Goal: Task Accomplishment & Management: Manage account settings

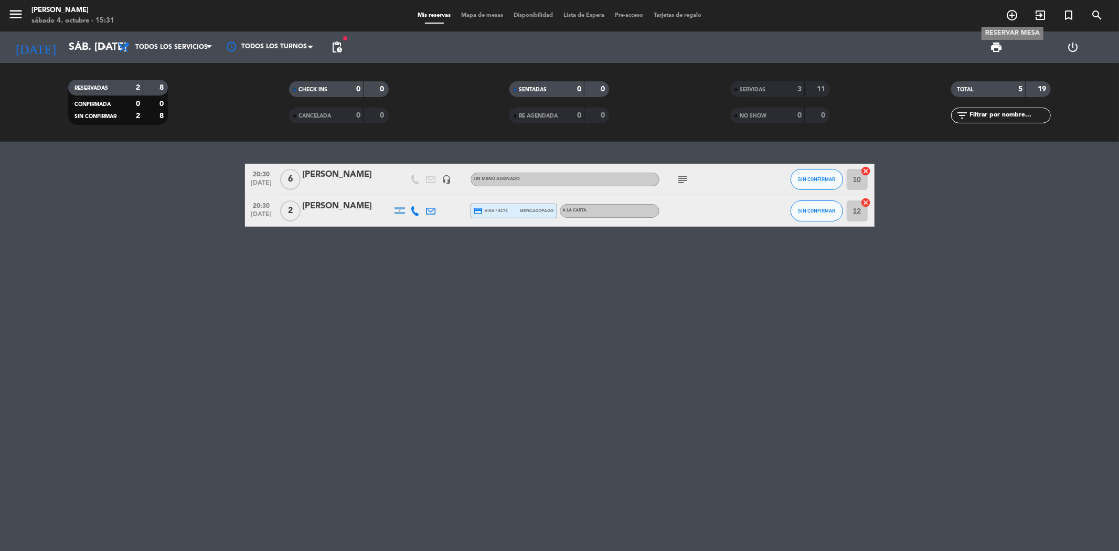
click at [1011, 16] on icon "add_circle_outline" at bounding box center [1012, 15] width 13 height 13
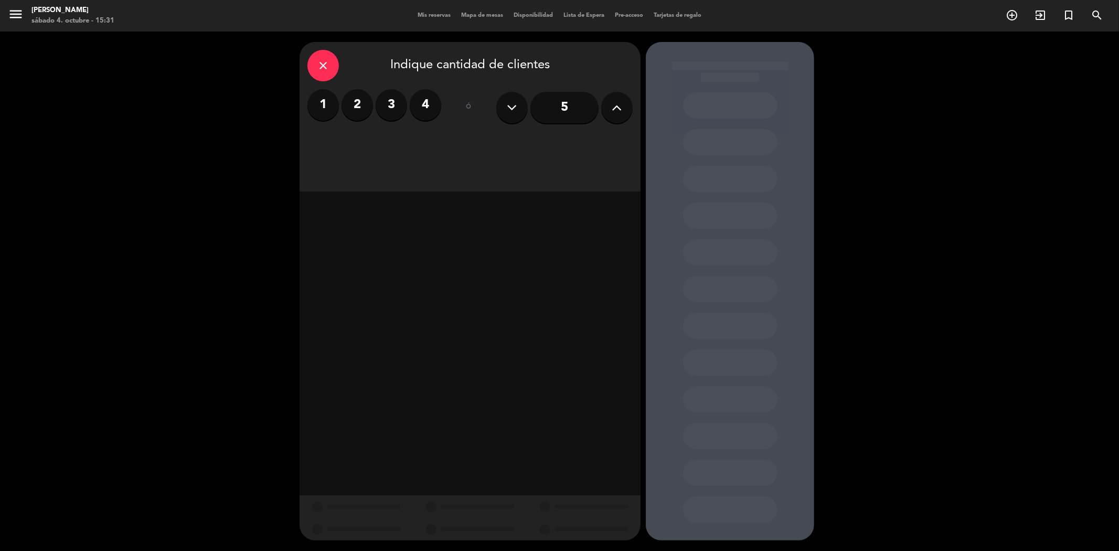
click at [559, 103] on input "5" at bounding box center [564, 107] width 68 height 31
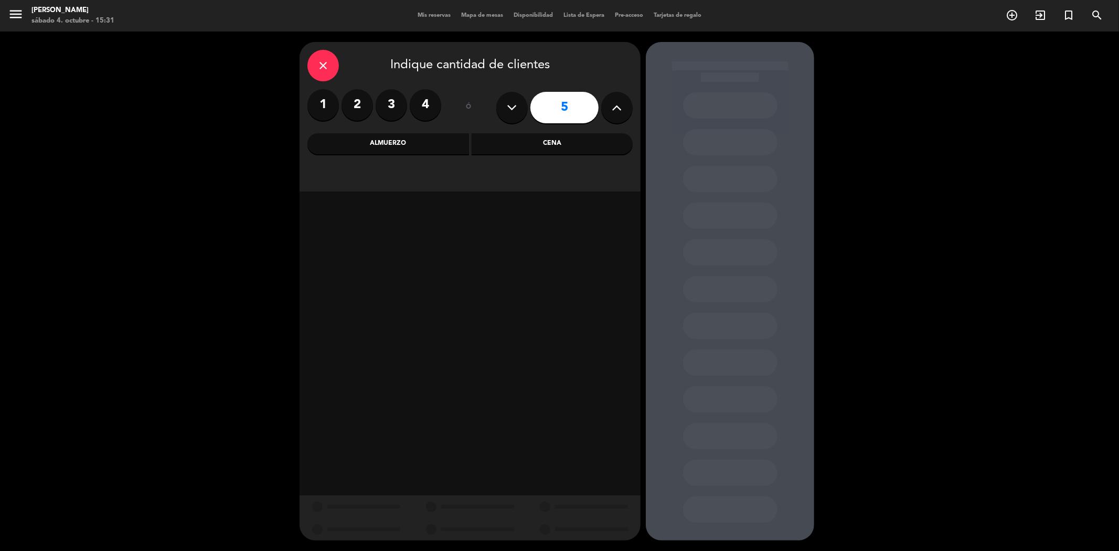
click at [540, 141] on div "Cena" at bounding box center [553, 143] width 162 height 21
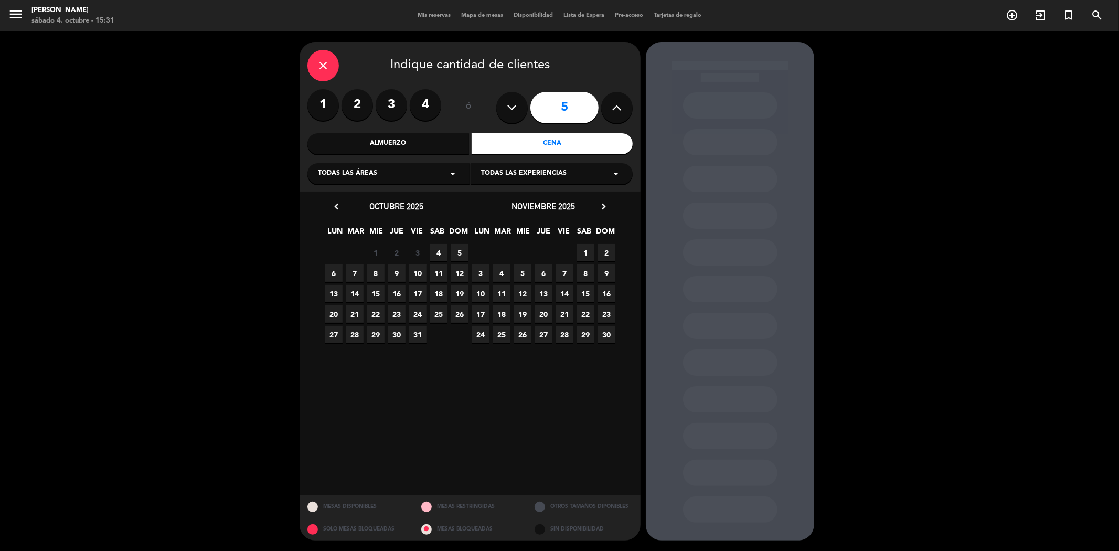
click at [438, 248] on span "4" at bounding box center [438, 252] width 17 height 17
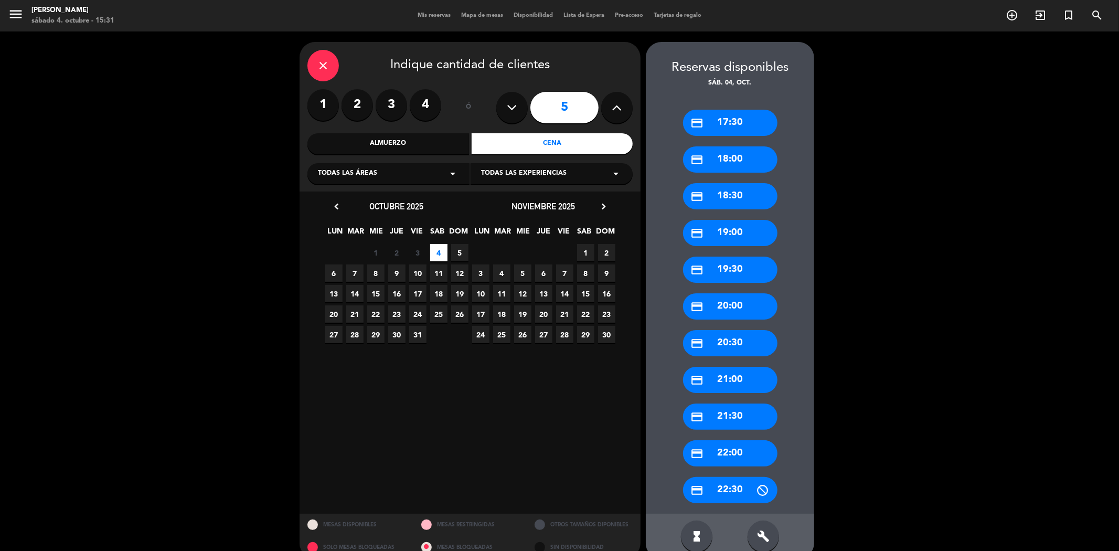
click at [736, 338] on div "credit_card 20:30" at bounding box center [730, 343] width 94 height 26
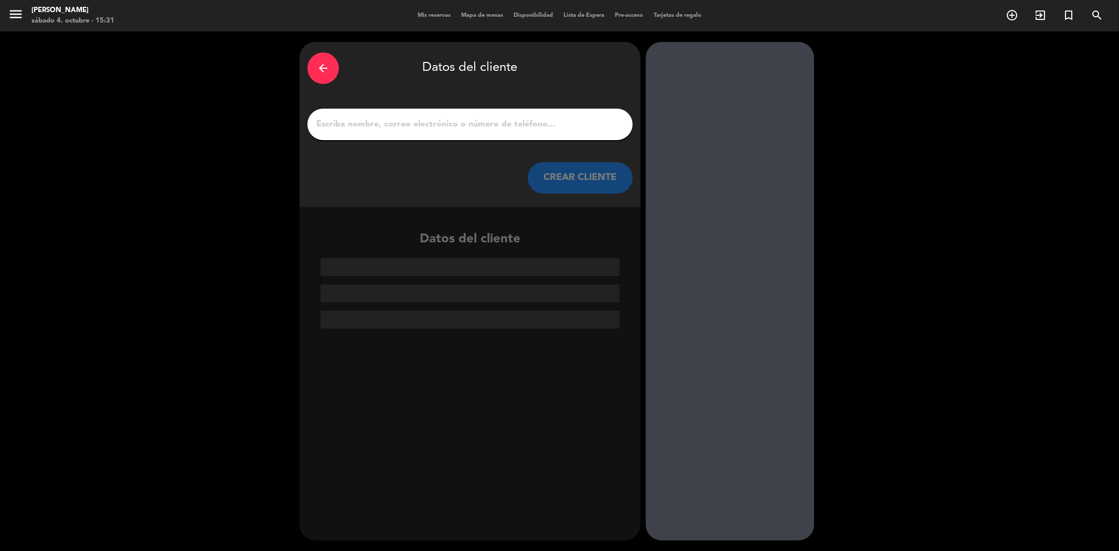
click at [356, 122] on input "1" at bounding box center [470, 124] width 310 height 15
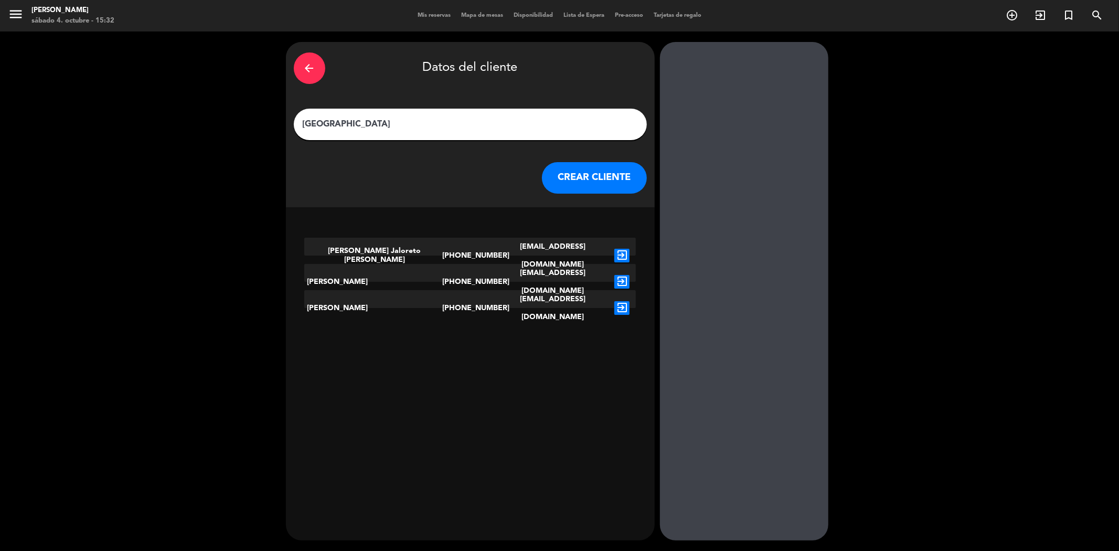
type input "[GEOGRAPHIC_DATA]"
click at [570, 172] on button "CREAR CLIENTE" at bounding box center [594, 177] width 105 height 31
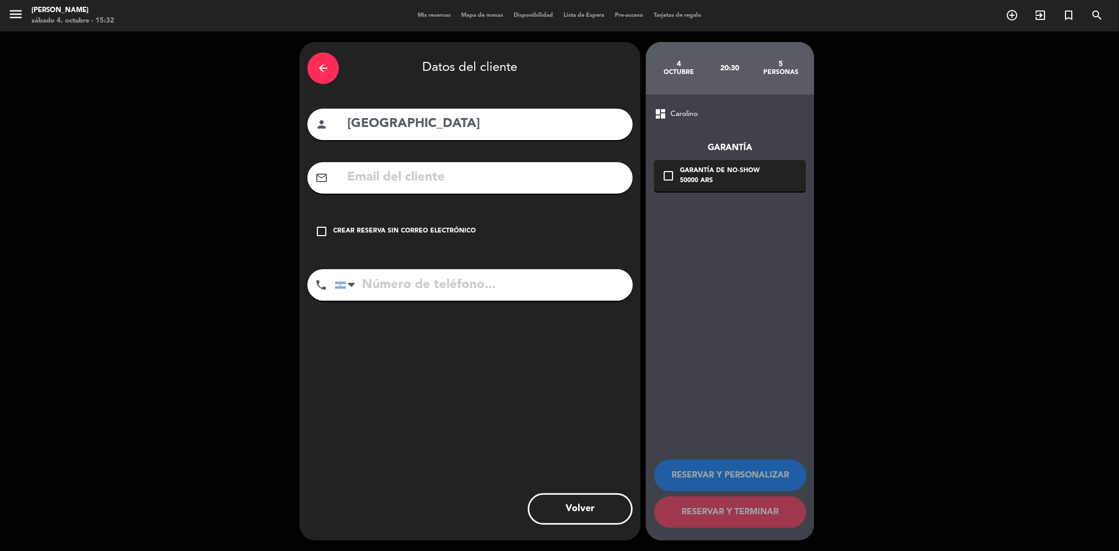
click at [319, 232] on icon "check_box_outline_blank" at bounding box center [321, 231] width 13 height 13
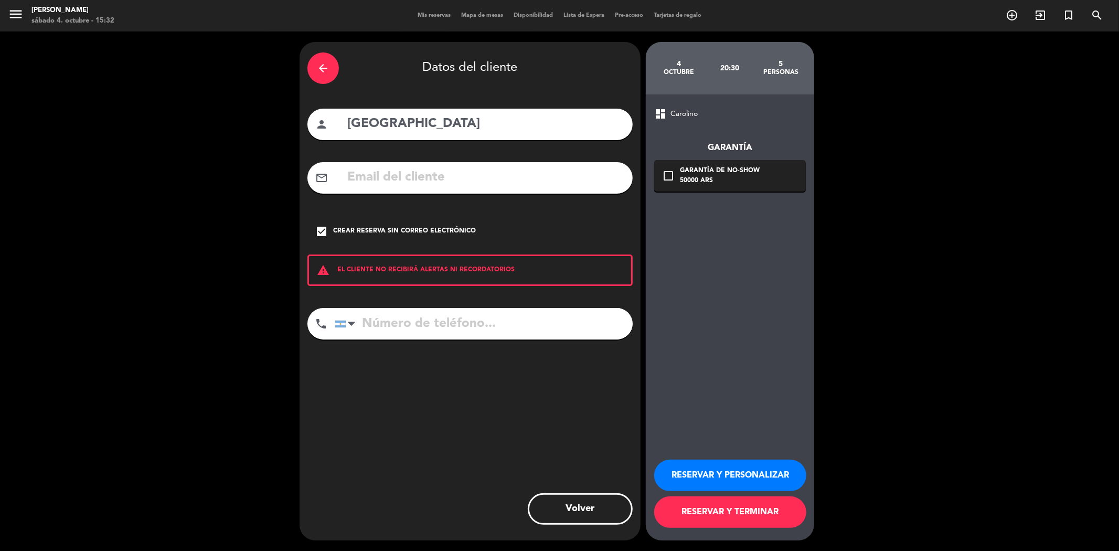
click at [377, 316] on input "tel" at bounding box center [484, 323] width 298 height 31
type input "[PHONE_NUMBER]"
click at [751, 511] on button "RESERVAR Y TERMINAR" at bounding box center [730, 511] width 152 height 31
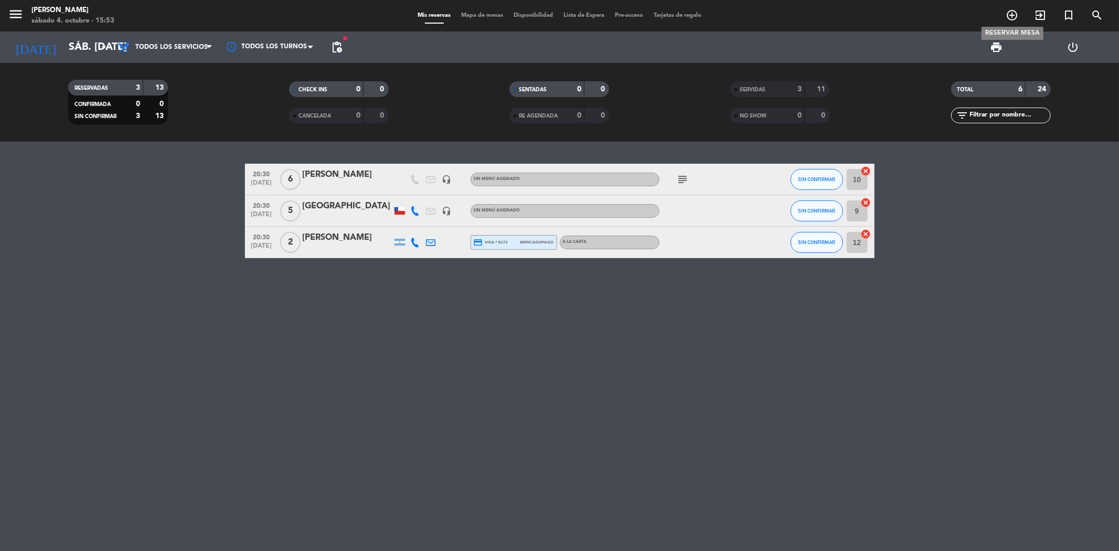
click at [1011, 15] on icon "add_circle_outline" at bounding box center [1012, 15] width 13 height 13
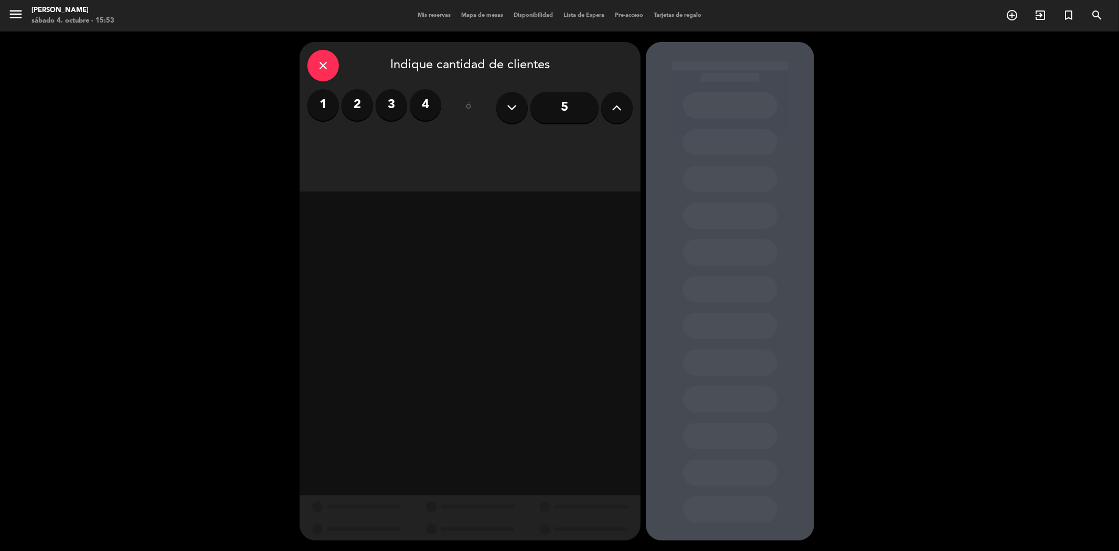
click at [353, 111] on label "2" at bounding box center [357, 104] width 31 height 31
click at [552, 138] on div "Cena" at bounding box center [553, 143] width 162 height 21
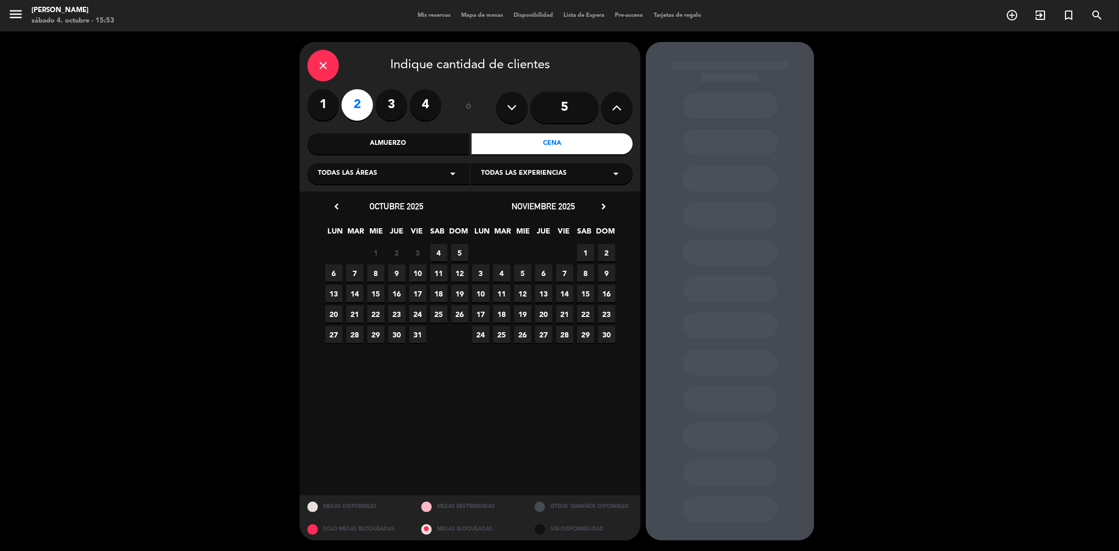
click at [434, 253] on span "4" at bounding box center [438, 252] width 17 height 17
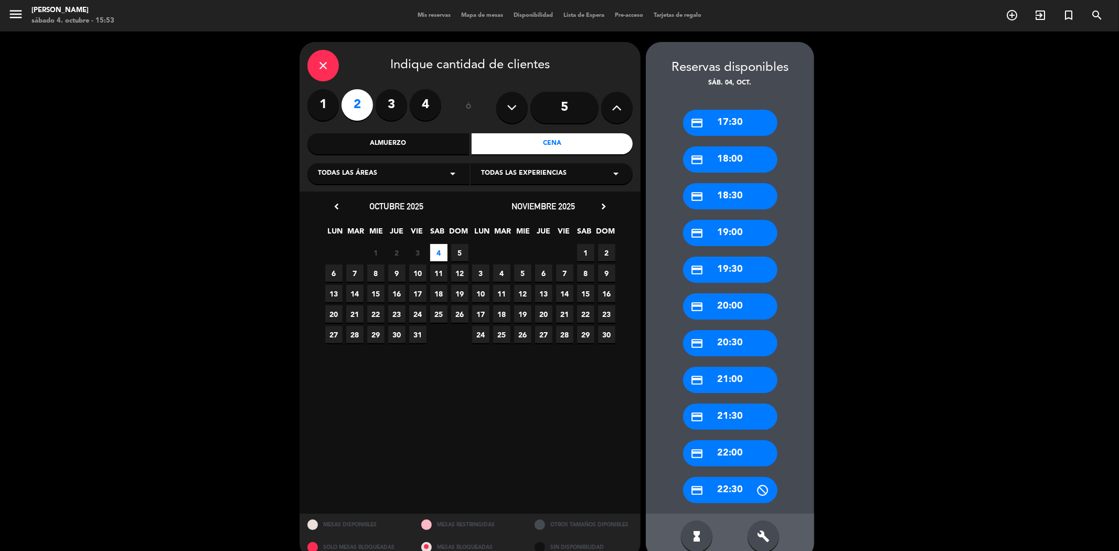
click at [716, 383] on div "credit_card 21:00" at bounding box center [730, 380] width 94 height 26
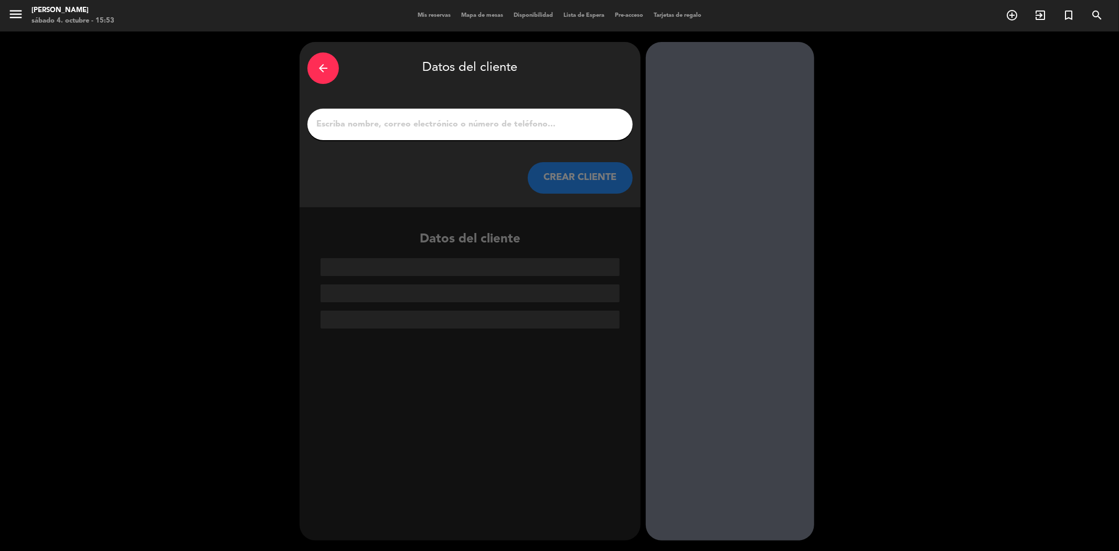
click at [385, 136] on div at bounding box center [469, 124] width 325 height 31
click at [390, 122] on input "1" at bounding box center [470, 124] width 310 height 15
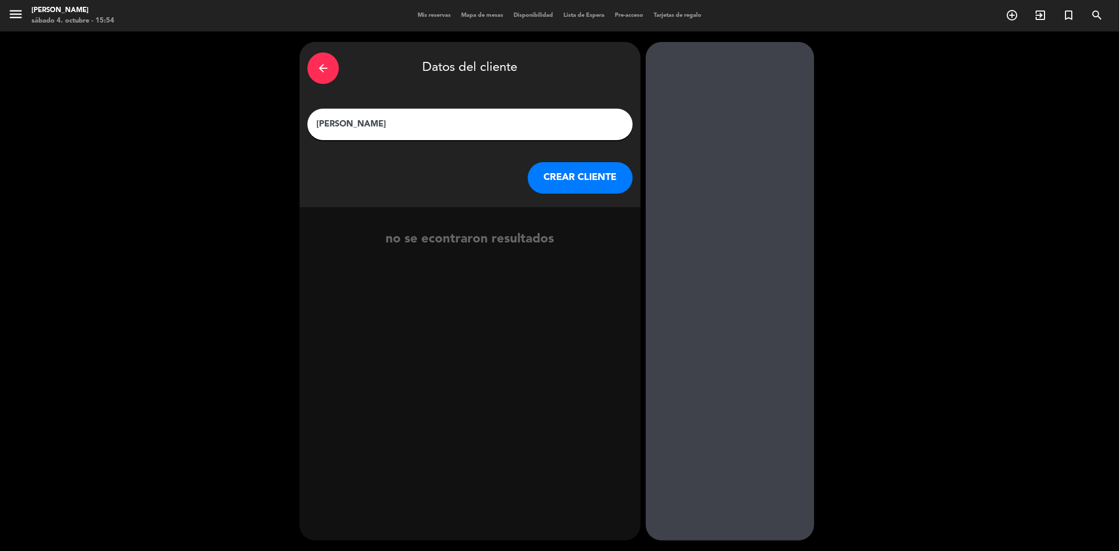
type input "[PERSON_NAME]"
click at [572, 173] on button "CREAR CLIENTE" at bounding box center [580, 177] width 105 height 31
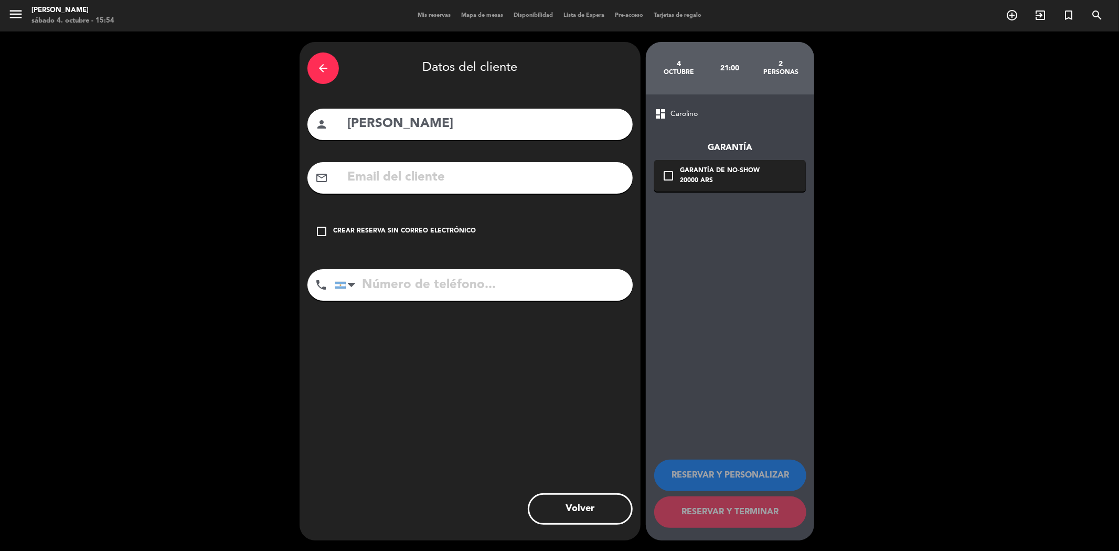
paste input "[EMAIL_ADDRESS][DOMAIN_NAME]"
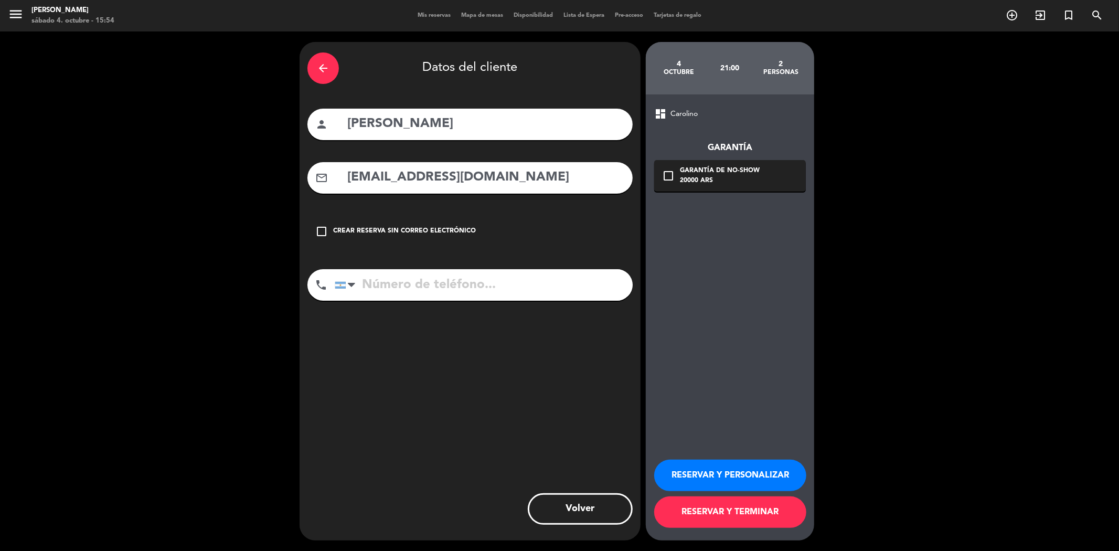
type input "[EMAIL_ADDRESS][DOMAIN_NAME]"
click at [376, 291] on input "tel" at bounding box center [484, 284] width 298 height 31
type input "[PHONE_NUMBER]"
click at [738, 511] on button "RESERVAR Y TERMINAR" at bounding box center [730, 511] width 152 height 31
